Goal: Information Seeking & Learning: Learn about a topic

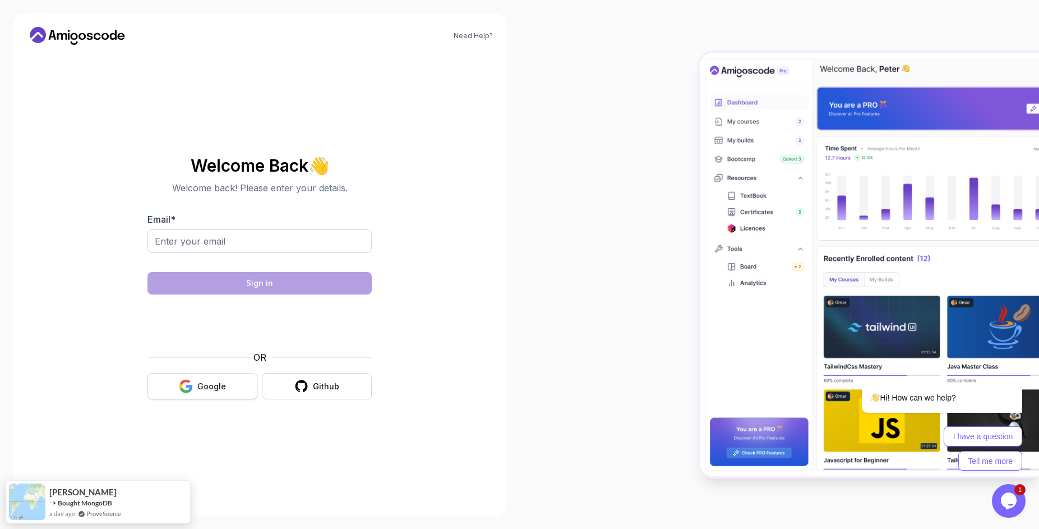
click at [200, 391] on div "Google" at bounding box center [211, 386] width 29 height 11
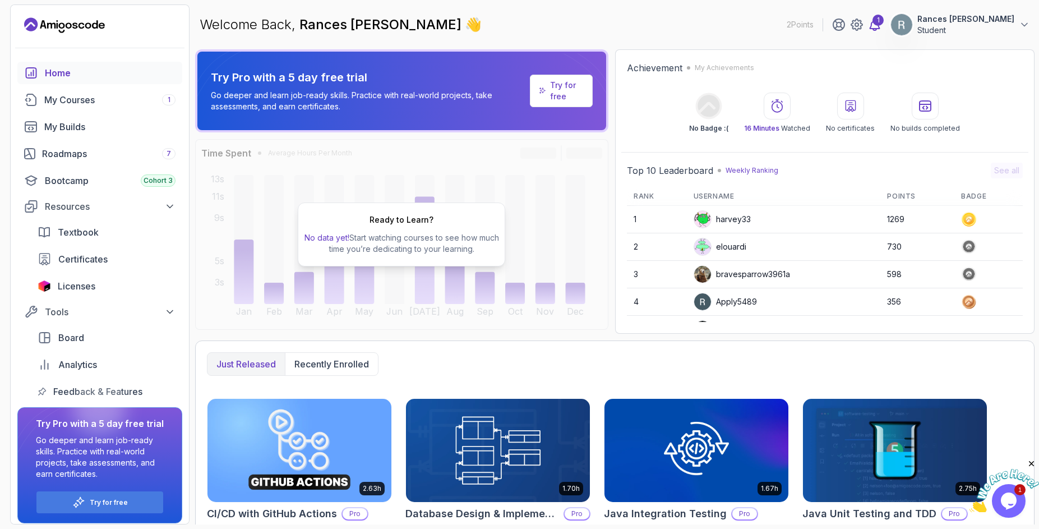
click at [883, 17] on div "1" at bounding box center [877, 20] width 11 height 11
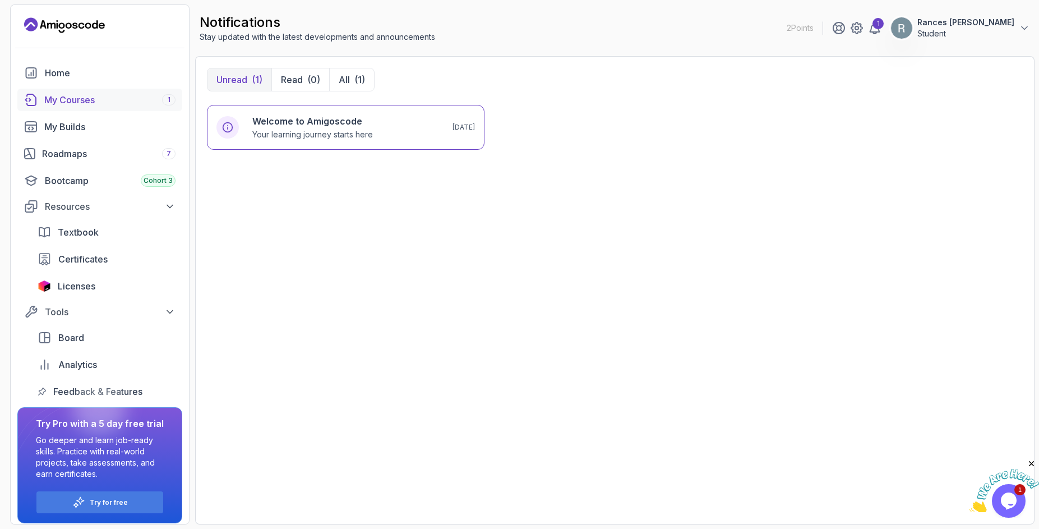
click at [47, 103] on div "My Courses 1" at bounding box center [109, 99] width 131 height 13
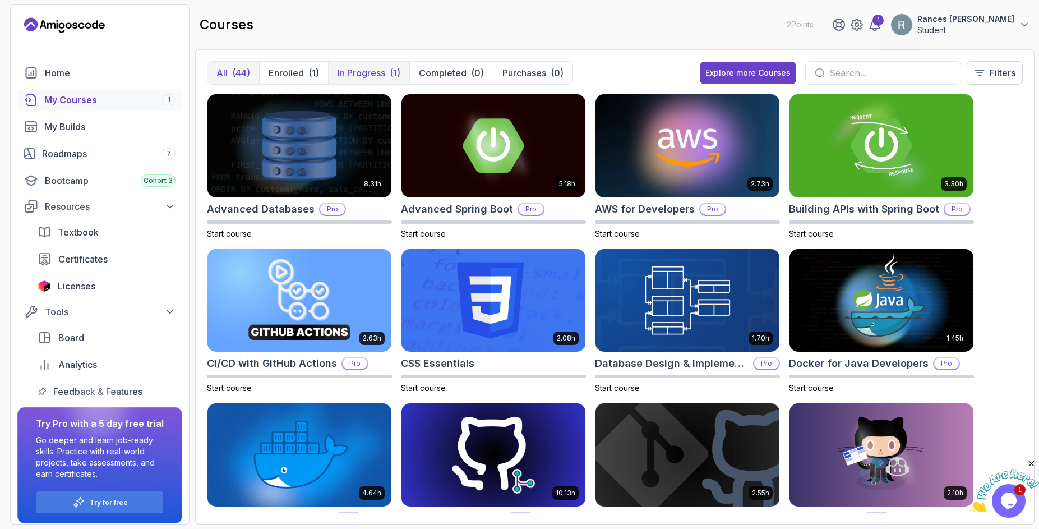
click at [376, 75] on p "In Progress" at bounding box center [361, 72] width 48 height 13
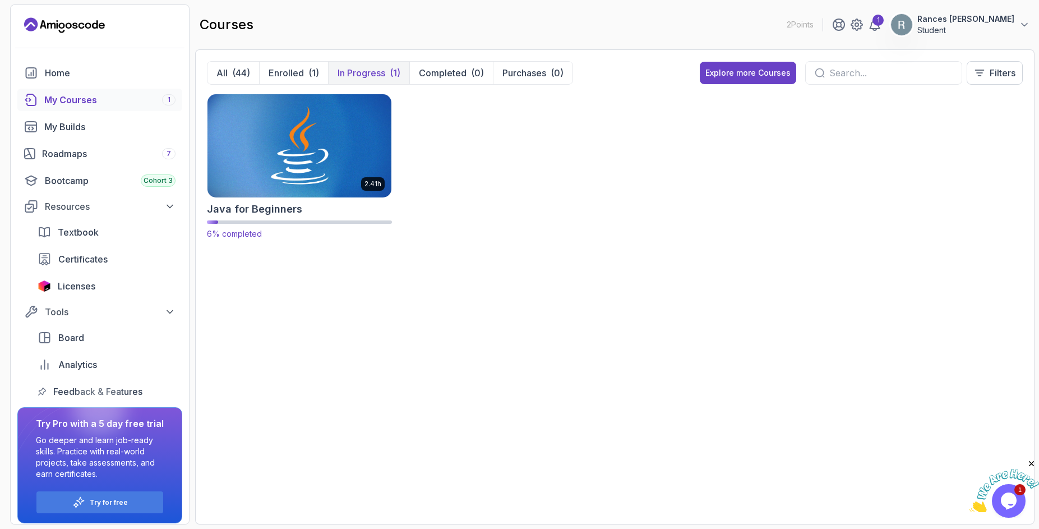
click at [322, 144] on img at bounding box center [299, 145] width 193 height 108
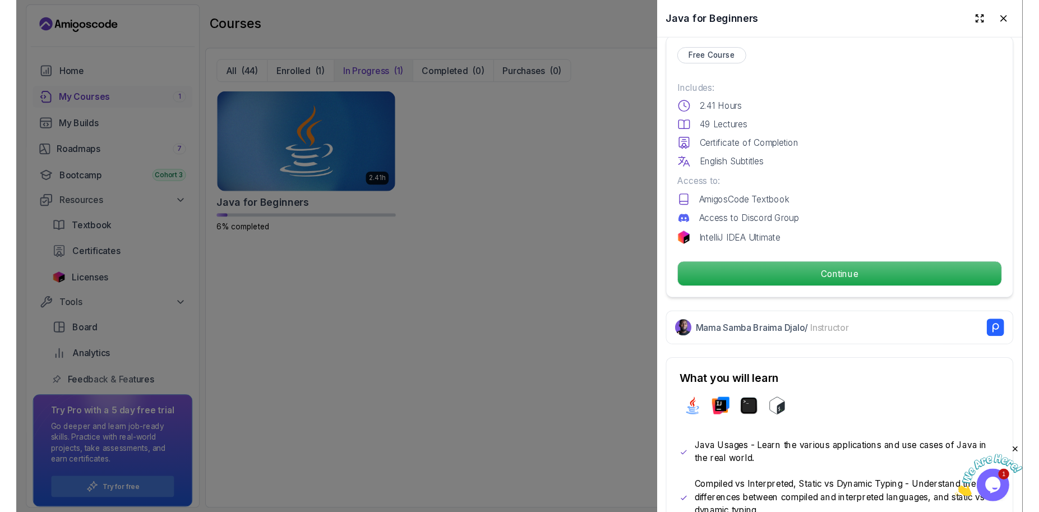
scroll to position [202, 0]
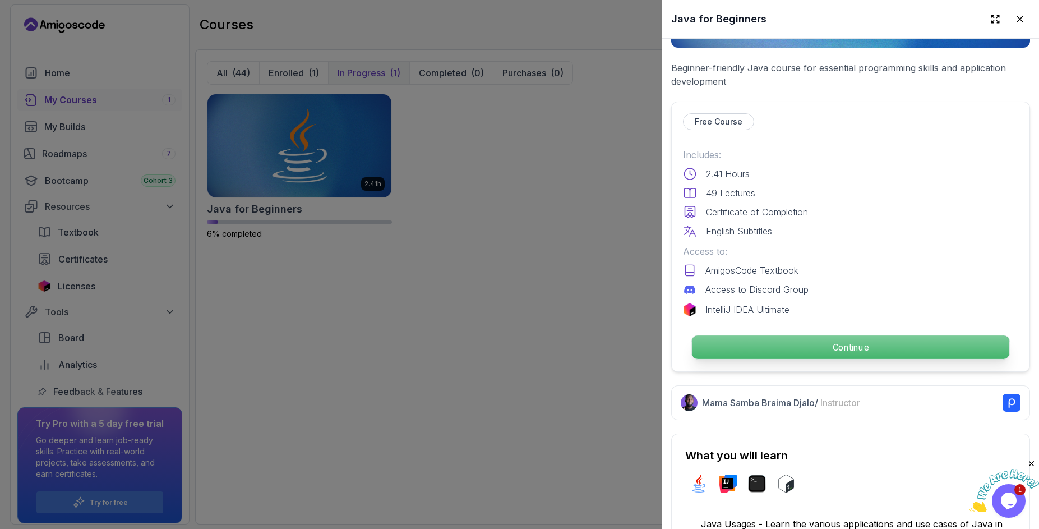
click at [878, 344] on p "Continue" at bounding box center [850, 347] width 317 height 24
